Goal: Task Accomplishment & Management: Use online tool/utility

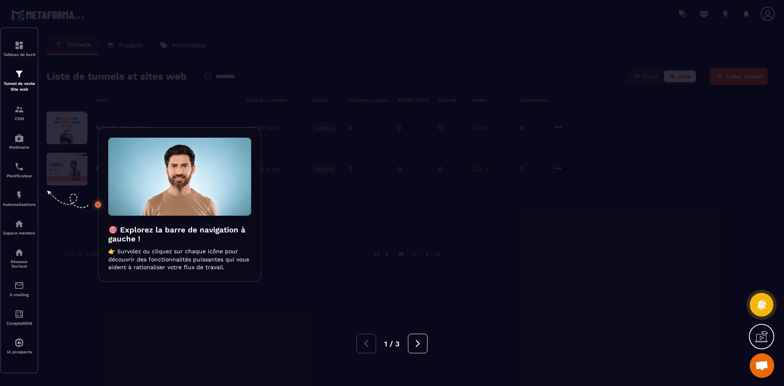
scroll to position [373, 0]
drag, startPoint x: 0, startPoint y: 0, endPoint x: 604, endPoint y: 78, distance: 609.1
click at [603, 78] on div at bounding box center [392, 193] width 784 height 386
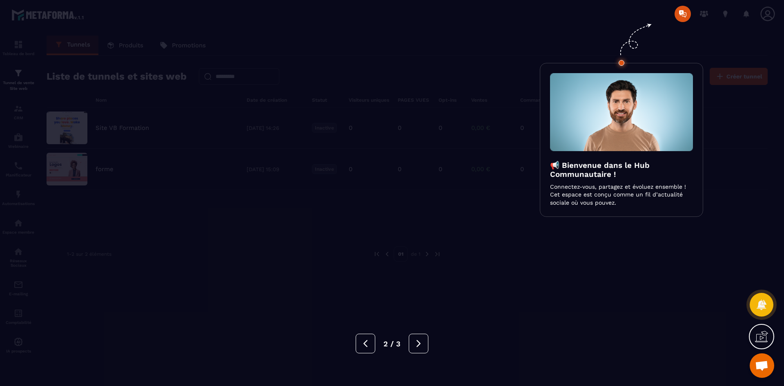
click at [610, 68] on div "📢 Bienvenue dans le Hub Communautaire ! Connectez-vous, partagez et évoluez ens…" at bounding box center [621, 140] width 163 height 154
click at [507, 345] on div "2 / 3" at bounding box center [392, 344] width 784 height 20
click at [539, 250] on div at bounding box center [392, 193] width 784 height 386
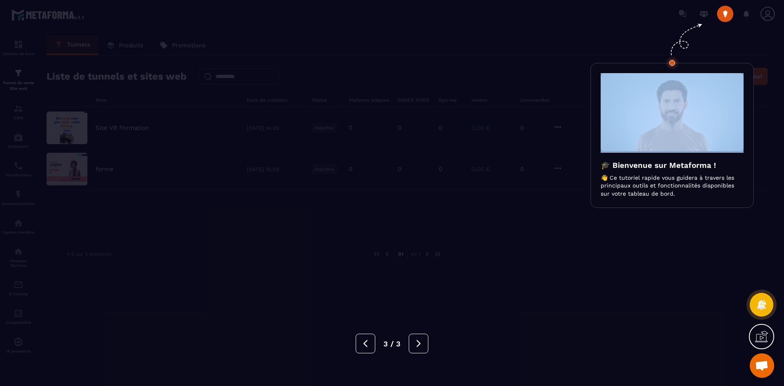
click at [540, 249] on div at bounding box center [392, 193] width 784 height 386
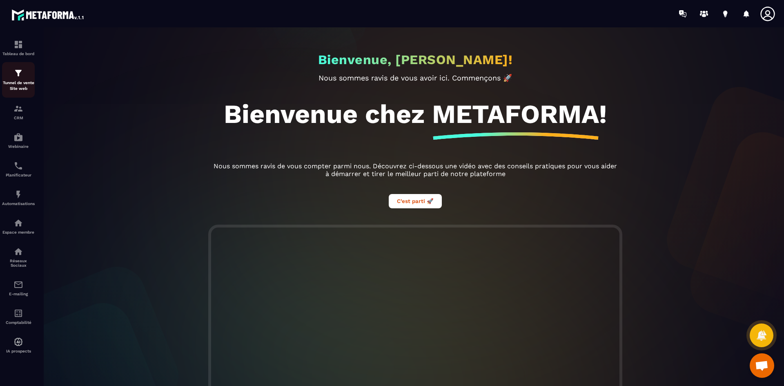
click at [22, 83] on p "Tunnel de vente Site web" at bounding box center [18, 85] width 33 height 11
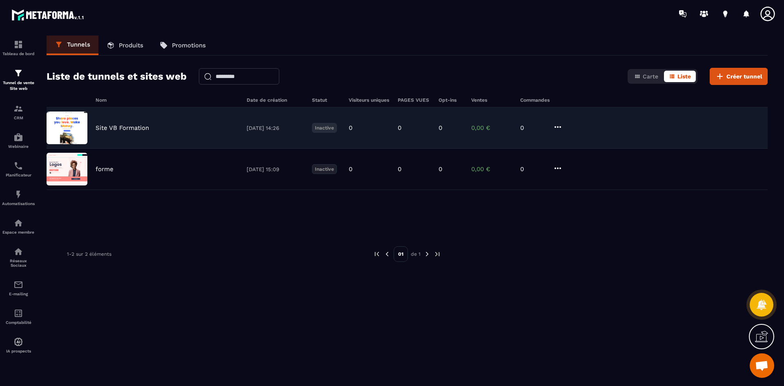
click at [143, 131] on p "Site VB Formation" at bounding box center [122, 127] width 53 height 7
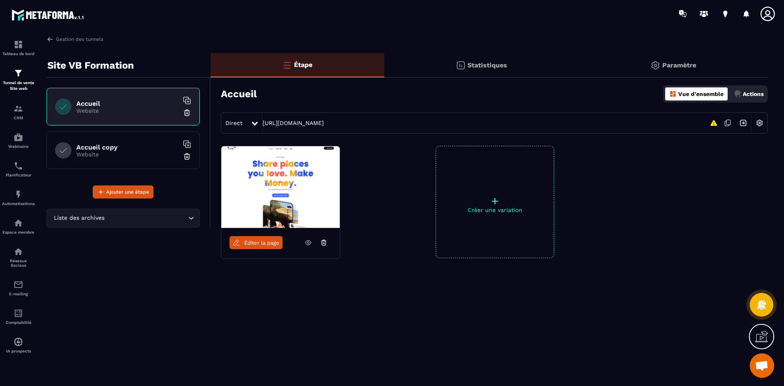
click at [143, 142] on div "Accueil copy Website" at bounding box center [123, 151] width 153 height 38
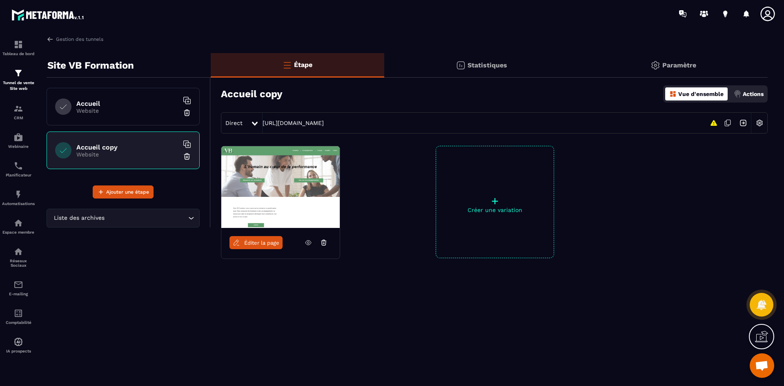
click at [174, 106] on h6 "Accueil" at bounding box center [127, 104] width 102 height 8
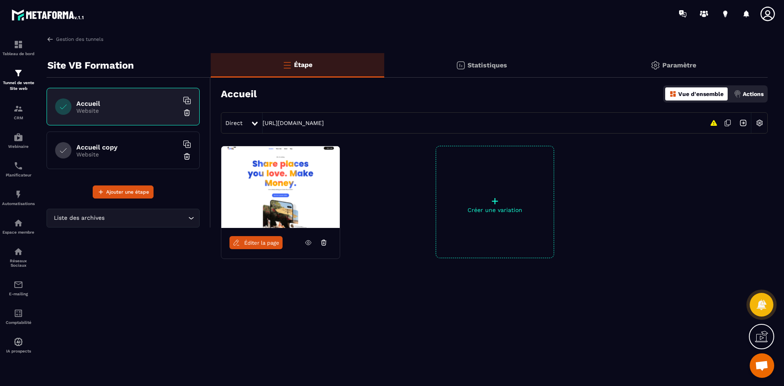
click at [188, 112] on img at bounding box center [187, 113] width 8 height 8
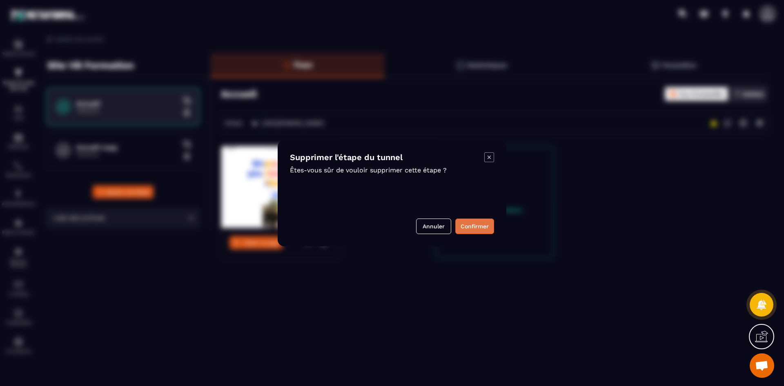
click at [476, 225] on button "Confirmer" at bounding box center [474, 226] width 39 height 16
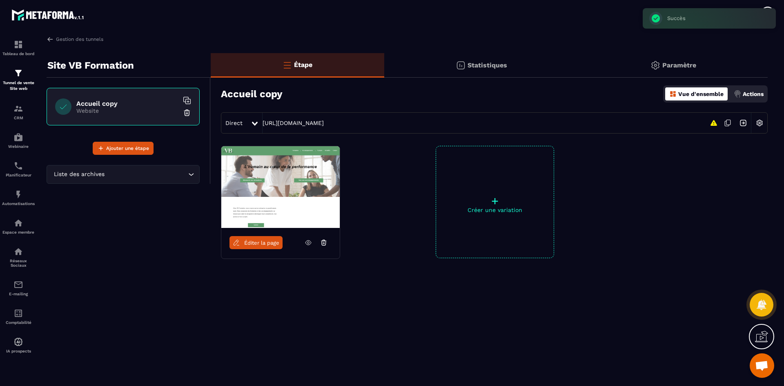
click at [257, 241] on span "Éditer la page" at bounding box center [261, 243] width 35 height 6
